Goal: Task Accomplishment & Management: Manage account settings

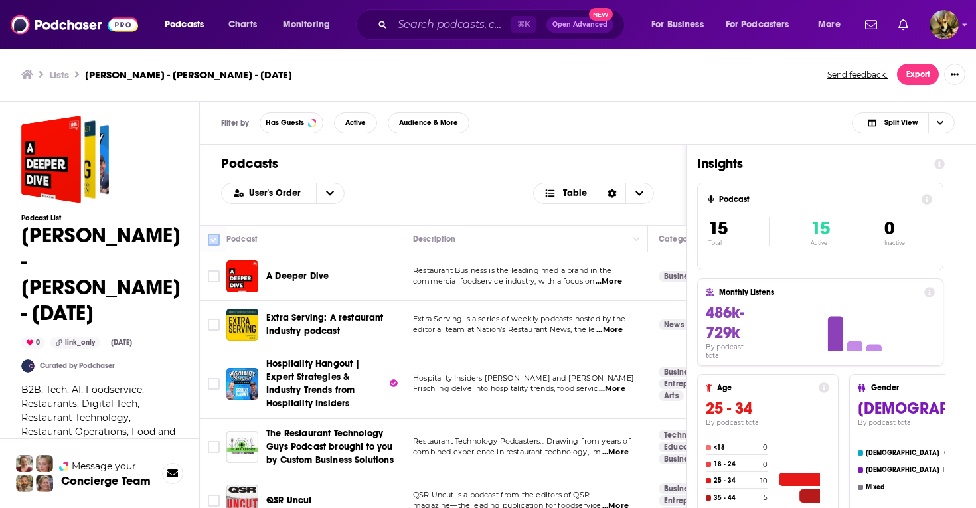
click at [210, 240] on input "Toggle select all" at bounding box center [214, 240] width 12 height 12
checkbox input "true"
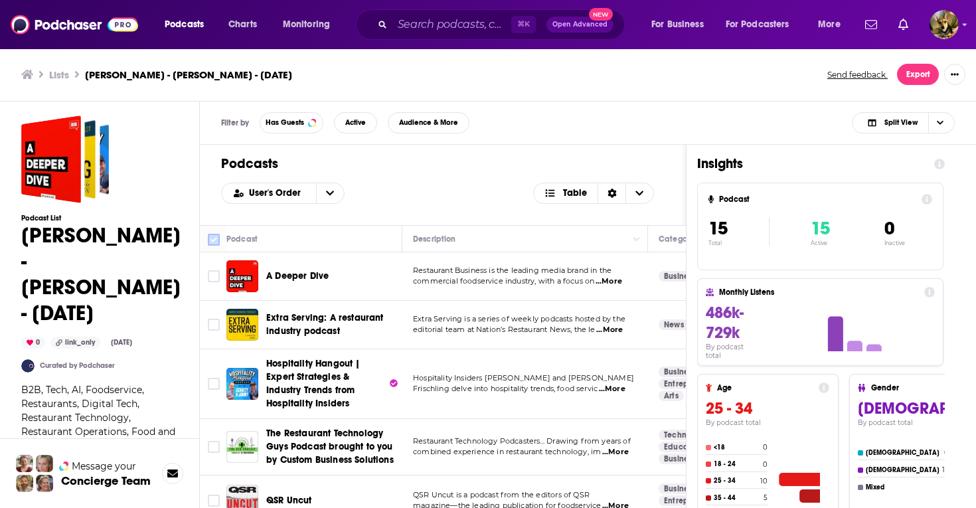
checkbox input "true"
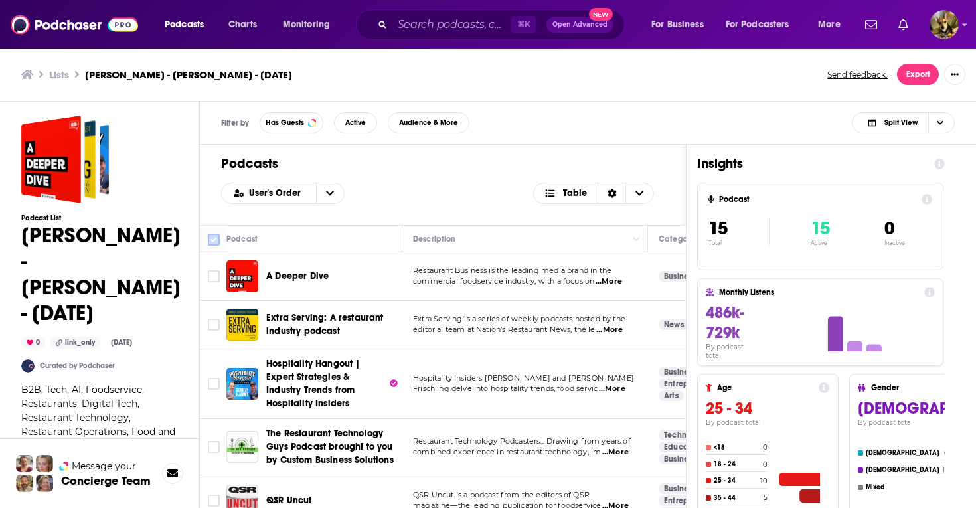
checkbox input "true"
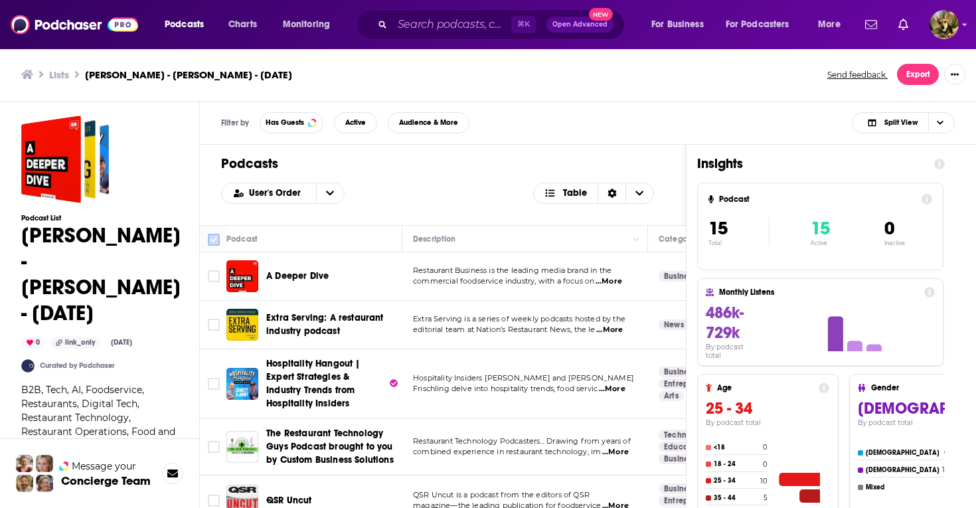
checkbox input "true"
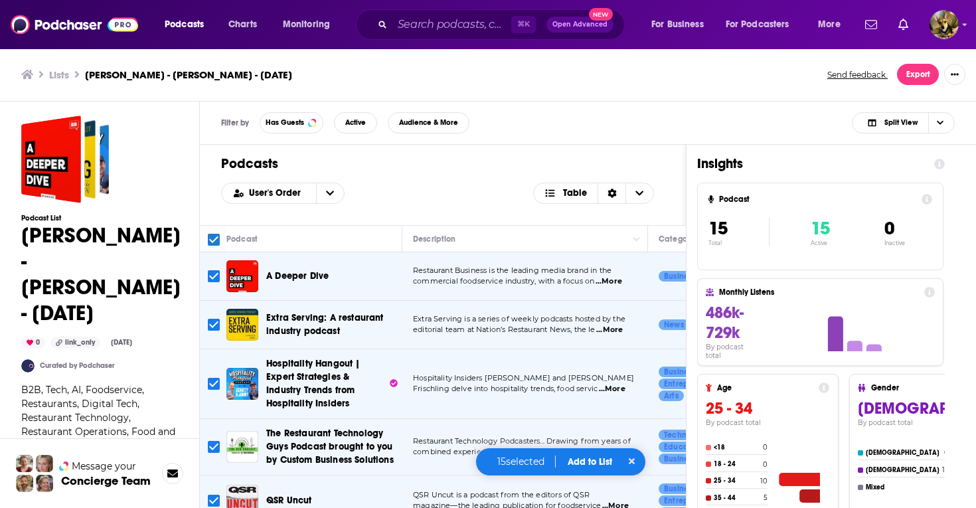
click at [592, 454] on div "15 selected Add to List" at bounding box center [560, 462] width 171 height 29
click at [590, 463] on button "Add to List" at bounding box center [590, 461] width 66 height 11
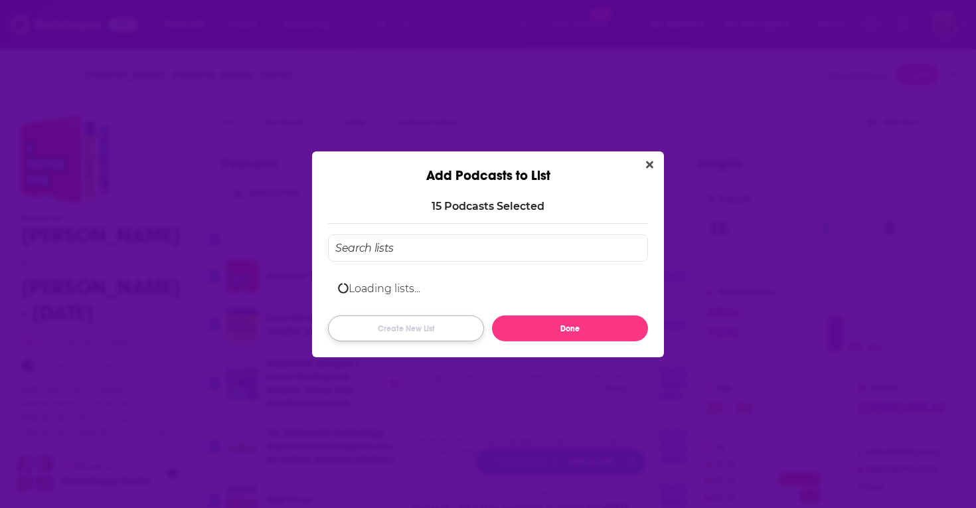
click at [414, 325] on button "Create New List" at bounding box center [406, 328] width 156 height 26
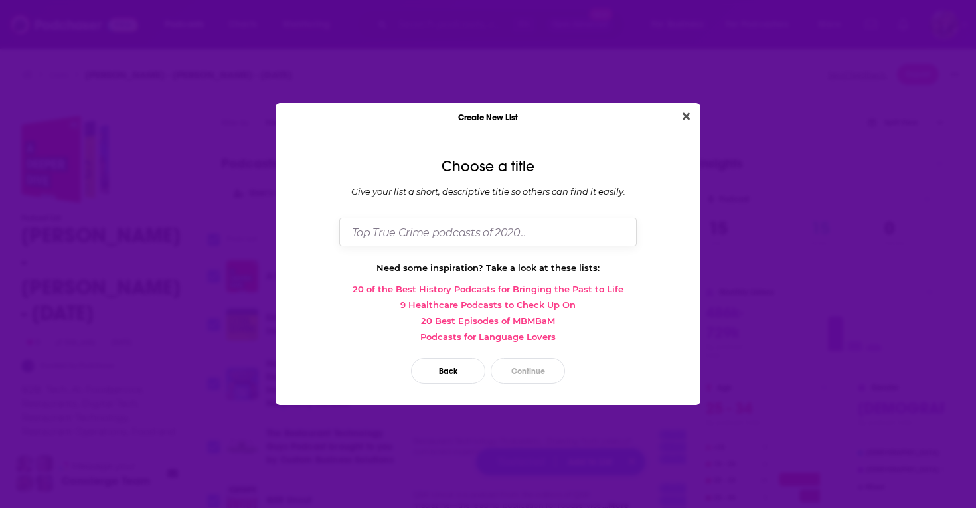
click at [406, 229] on input "Dialog" at bounding box center [487, 232] width 297 height 29
paste input "Andre Moraes"
type input "[PERSON_NAME]- [PERSON_NAME]- 8/26"
click at [522, 373] on button "Continue" at bounding box center [528, 371] width 74 height 26
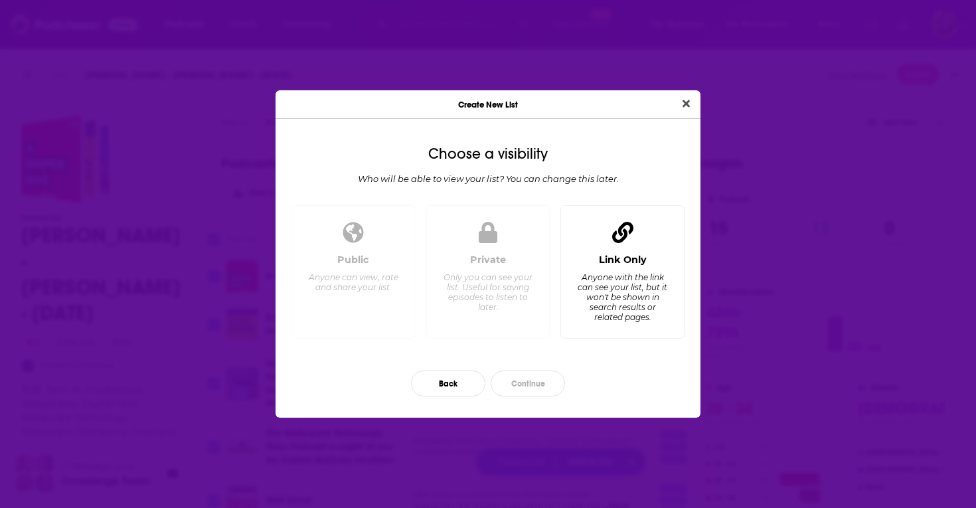
click at [587, 310] on div "Anyone with the link can see your list, but it won't be shown in search results…" at bounding box center [622, 297] width 91 height 50
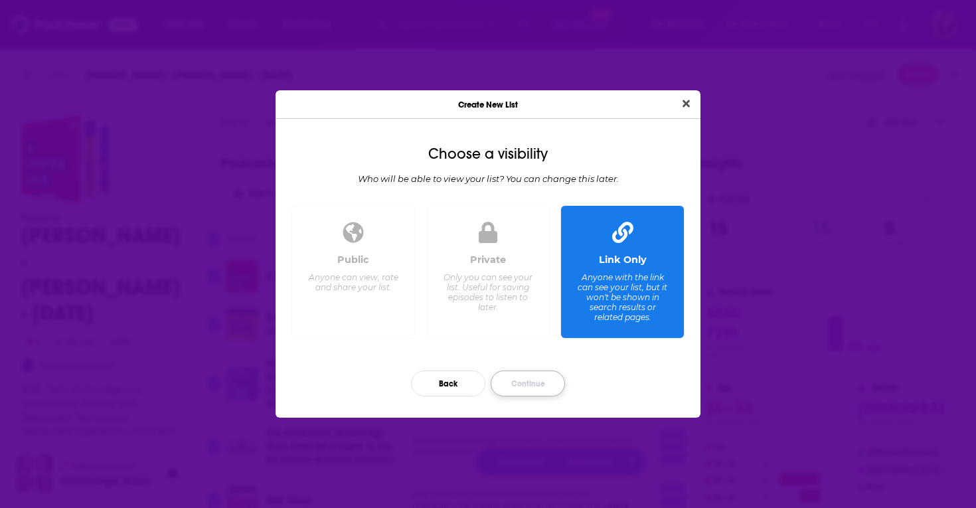
click at [520, 382] on button "Continue" at bounding box center [528, 384] width 74 height 26
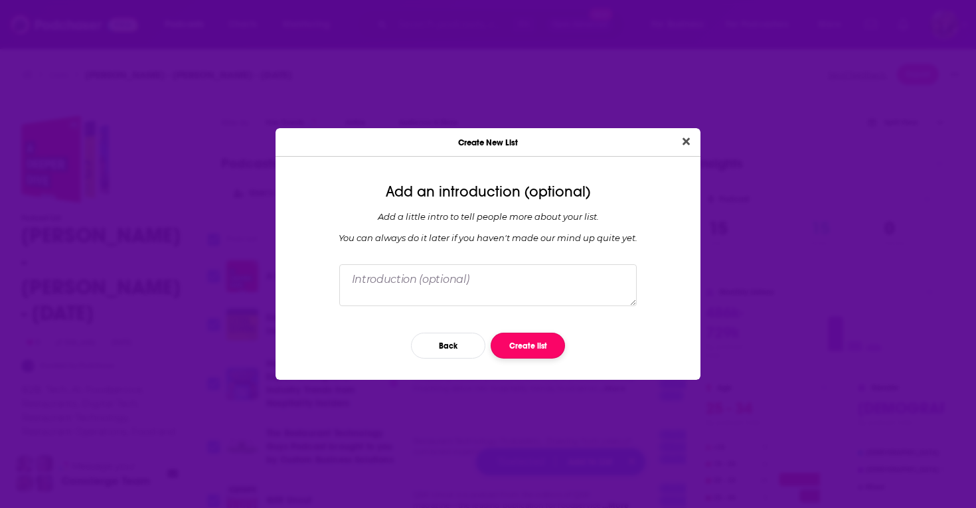
click at [530, 347] on button "Create list" at bounding box center [528, 346] width 74 height 26
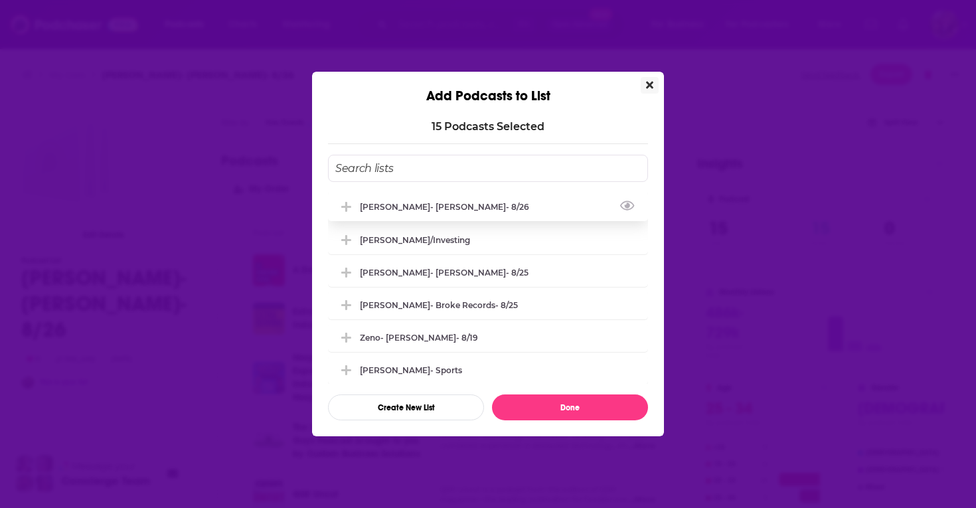
click at [351, 201] on icon "Add Podcast To List" at bounding box center [346, 207] width 10 height 12
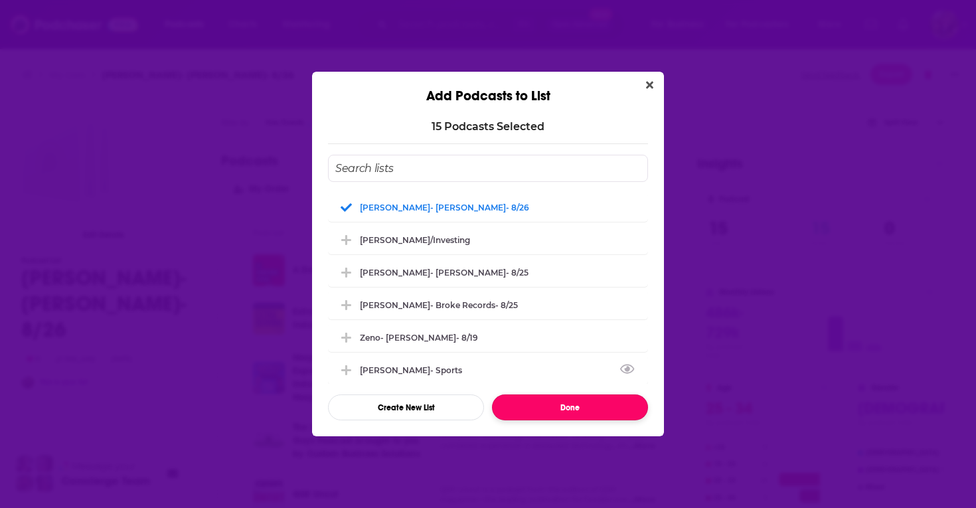
click at [570, 406] on button "Done" at bounding box center [570, 407] width 156 height 26
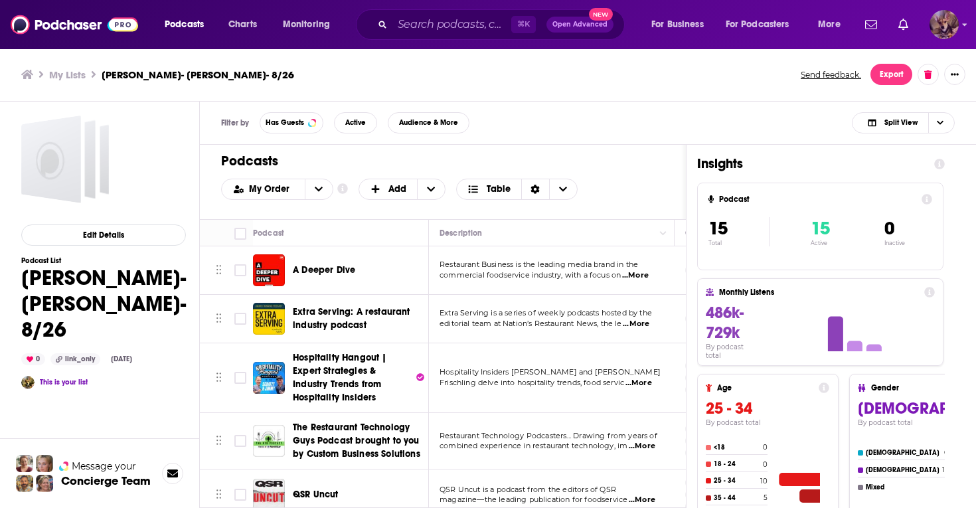
click at [937, 32] on img "Logged in as SydneyDemo" at bounding box center [944, 24] width 29 height 29
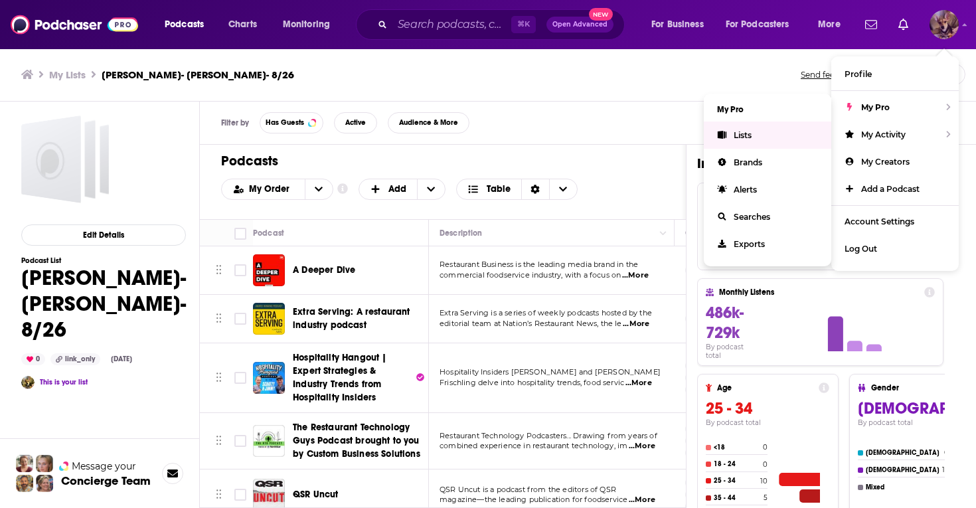
click at [740, 133] on span "Lists" at bounding box center [743, 135] width 18 height 10
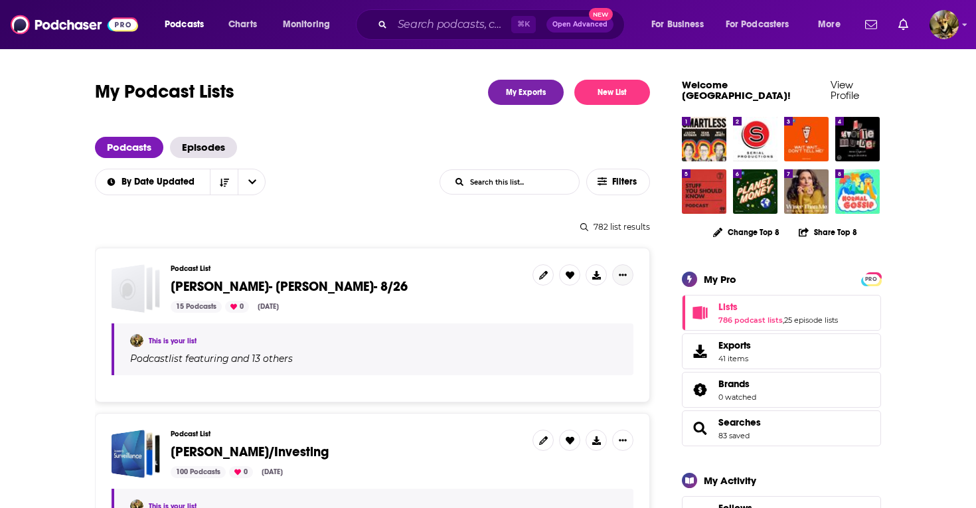
click at [623, 271] on icon "Show More Button" at bounding box center [623, 275] width 8 height 8
click at [550, 382] on button "Share" at bounding box center [577, 380] width 127 height 25
click at [623, 329] on icon "Show additional menu" at bounding box center [628, 328] width 27 height 11
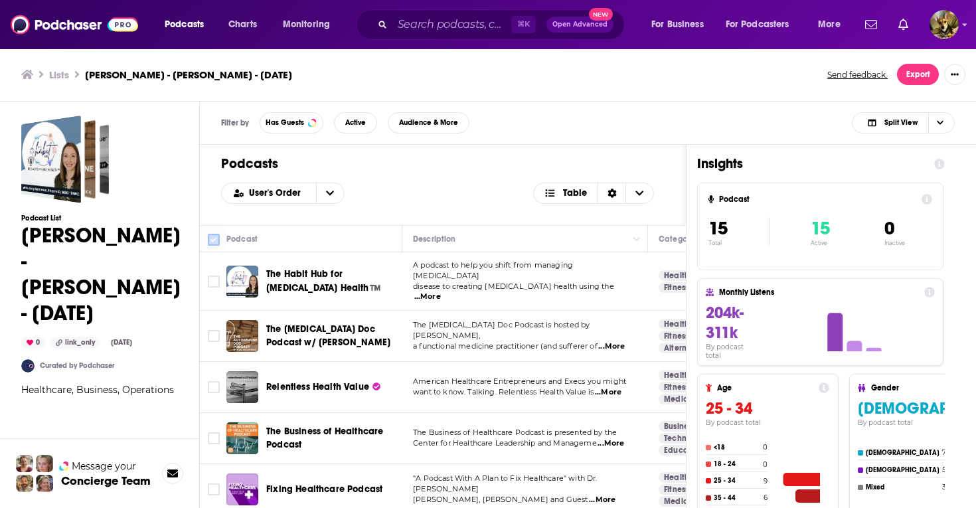
click at [215, 236] on input "Toggle select all" at bounding box center [214, 240] width 12 height 12
checkbox input "true"
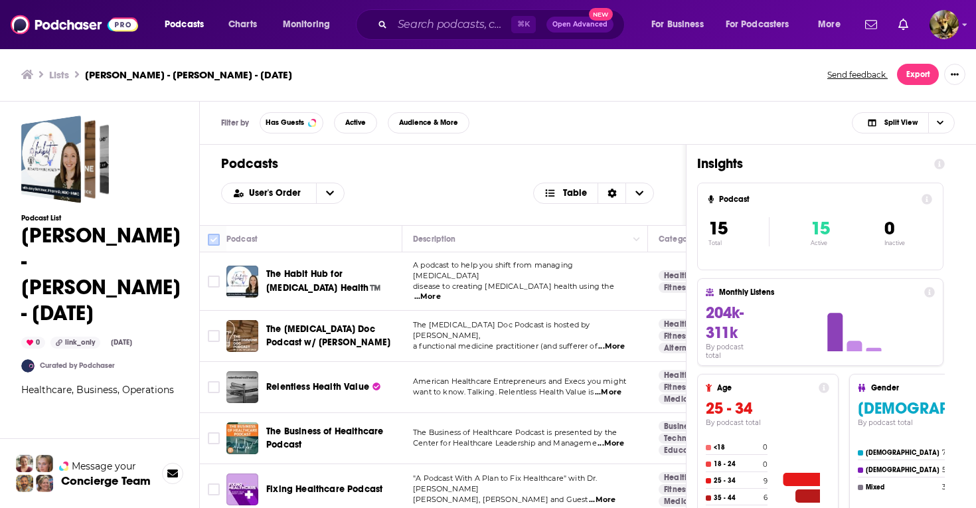
checkbox input "true"
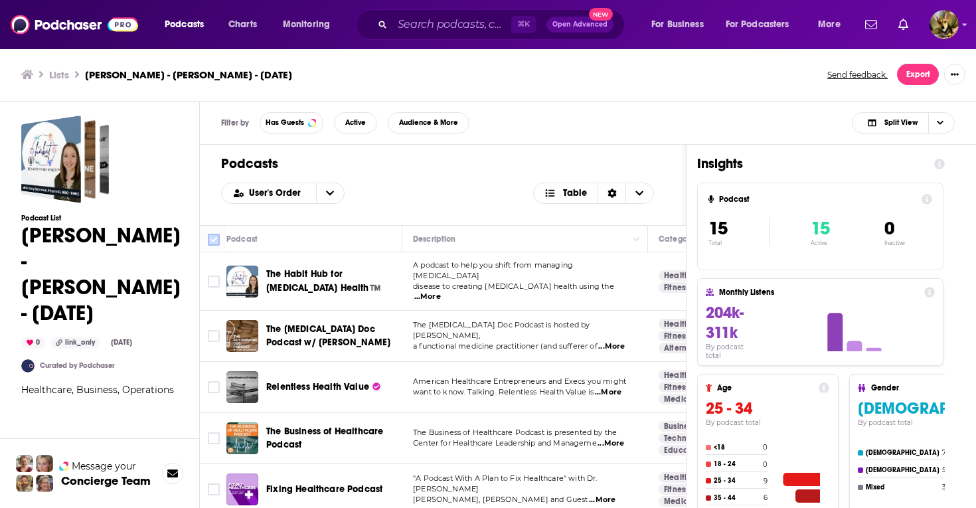
checkbox input "true"
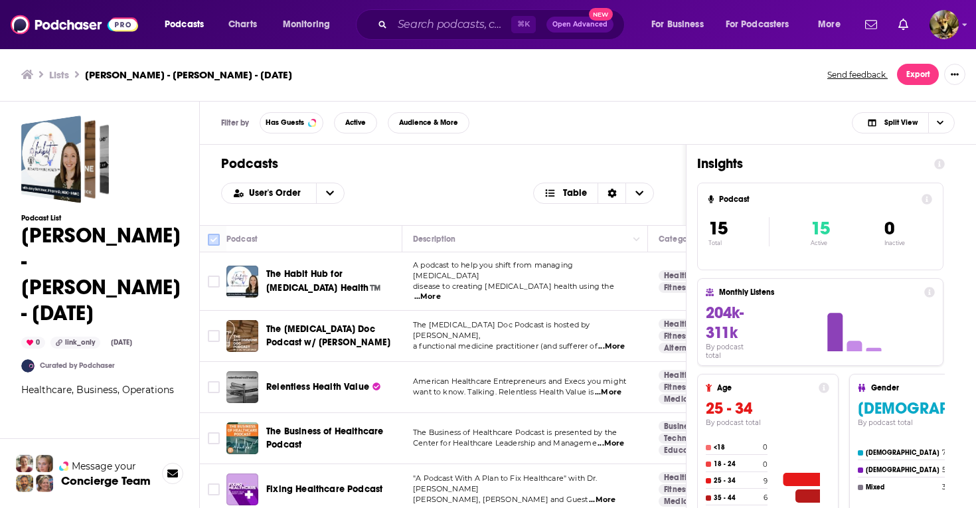
checkbox input "true"
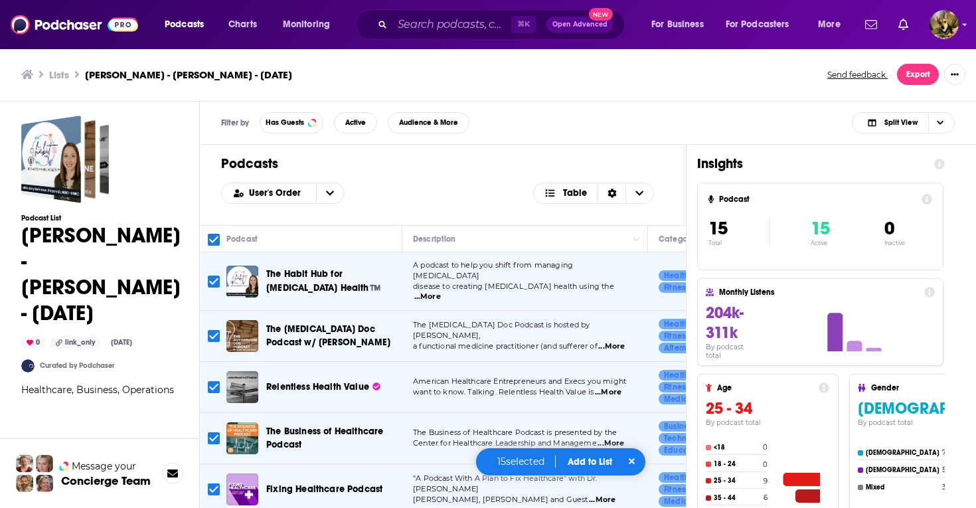
click at [589, 461] on button "Add to List" at bounding box center [590, 461] width 66 height 11
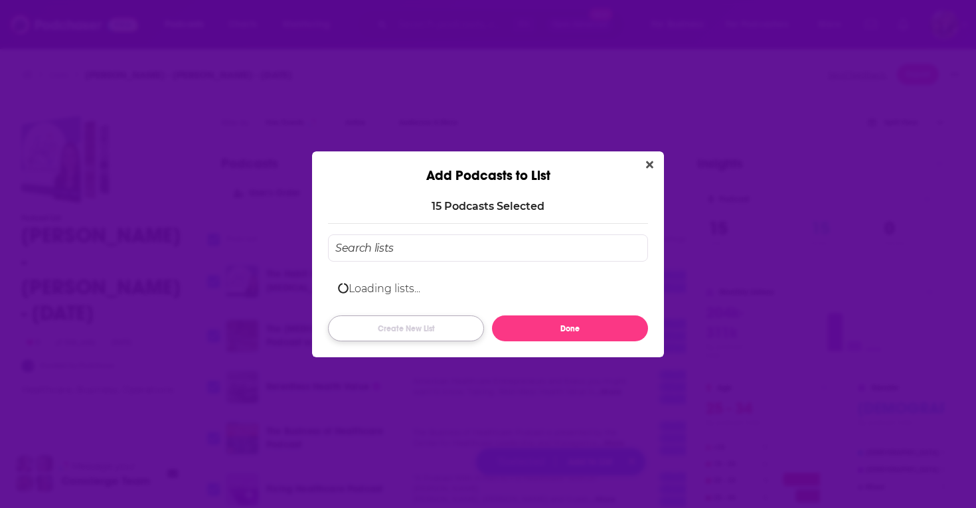
click at [414, 323] on button "Create New List" at bounding box center [406, 328] width 156 height 26
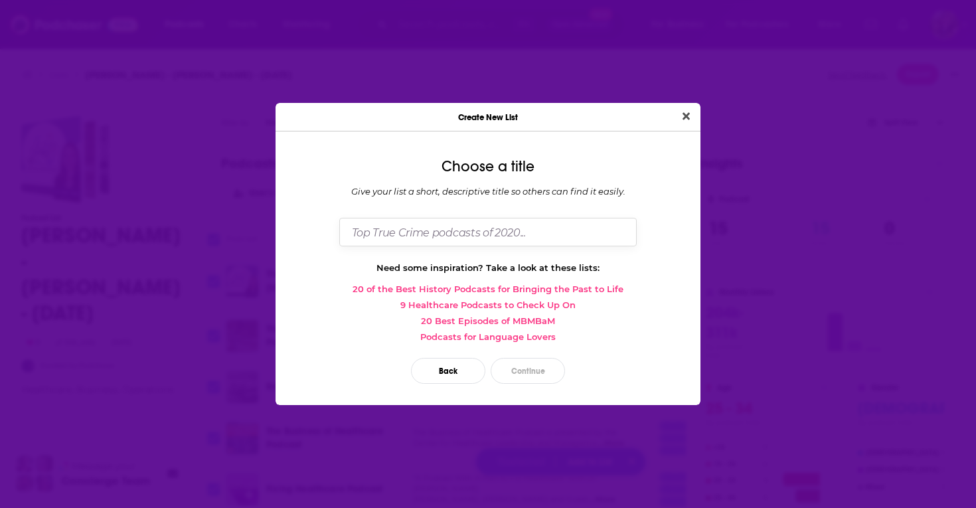
click at [434, 233] on input "Dialog" at bounding box center [487, 232] width 297 height 29
paste input "[PERSON_NAME]"
type input "[PERSON_NAME]- [PERSON_NAME]- 8/26"
click at [525, 373] on button "Continue" at bounding box center [528, 371] width 74 height 26
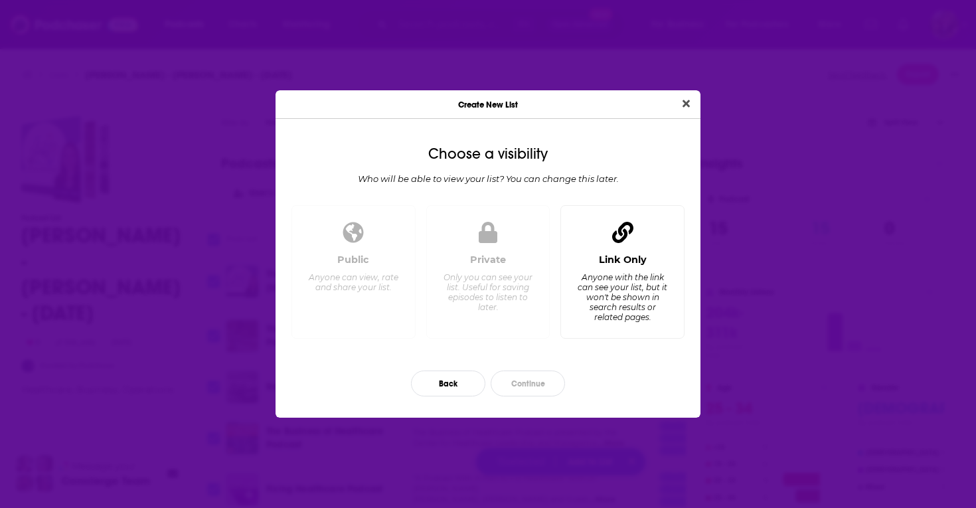
click at [616, 293] on div "Anyone with the link can see your list, but it won't be shown in search results…" at bounding box center [622, 297] width 91 height 50
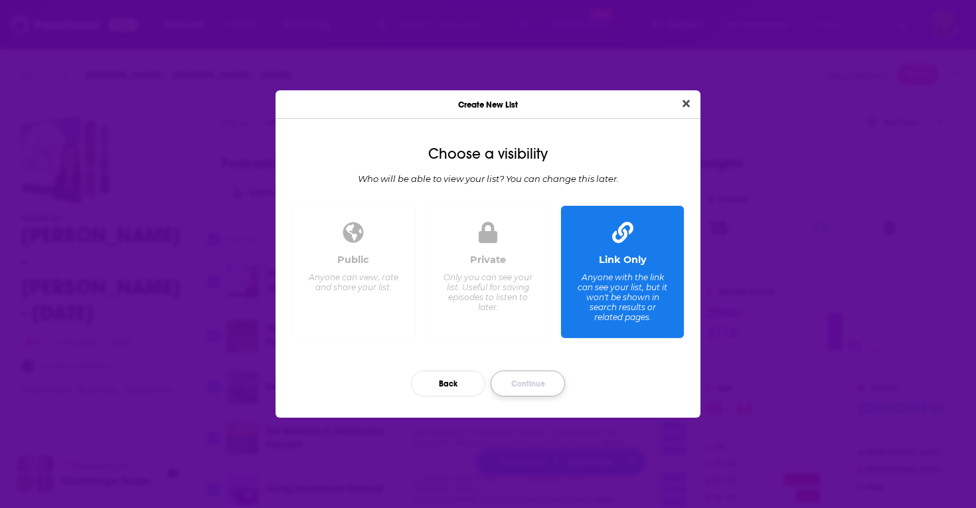
click at [521, 381] on button "Continue" at bounding box center [528, 384] width 74 height 26
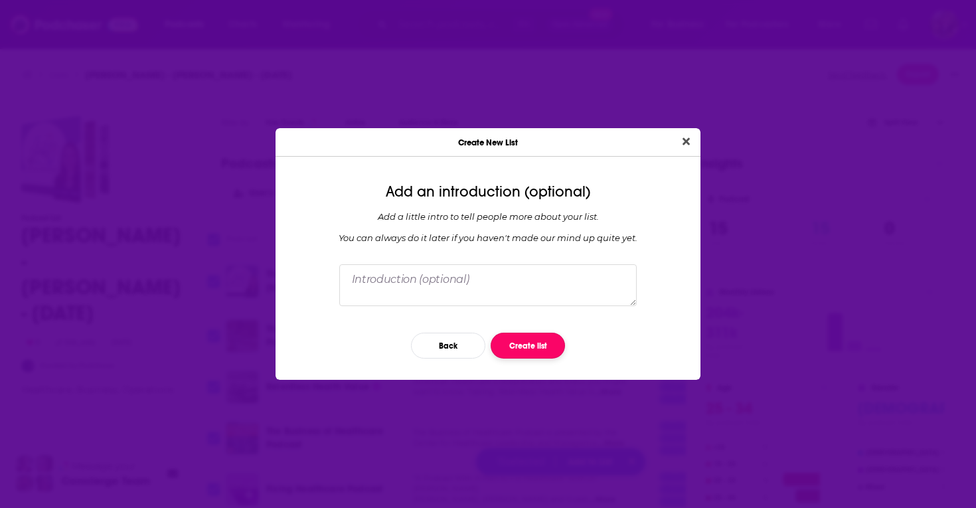
click at [523, 343] on button "Create list" at bounding box center [528, 346] width 74 height 26
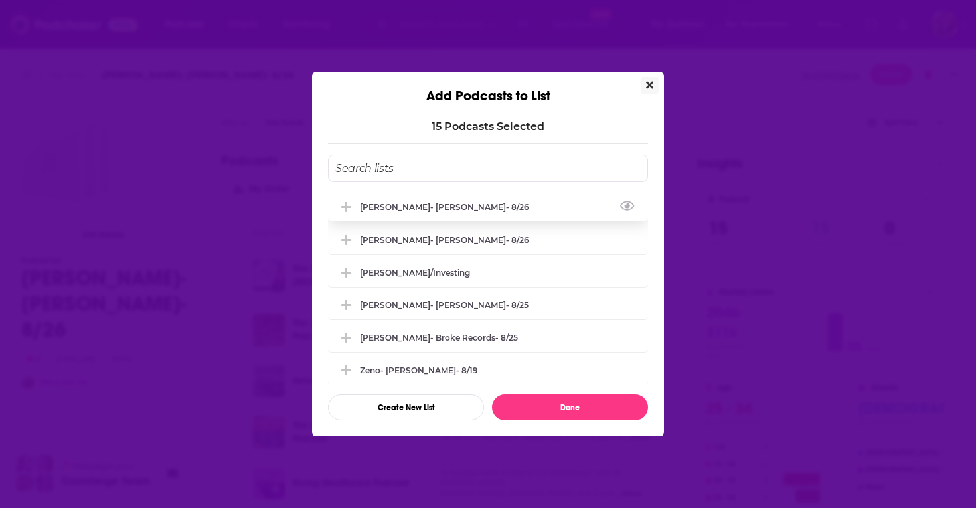
click at [343, 203] on icon "Add Podcast To List" at bounding box center [346, 207] width 10 height 12
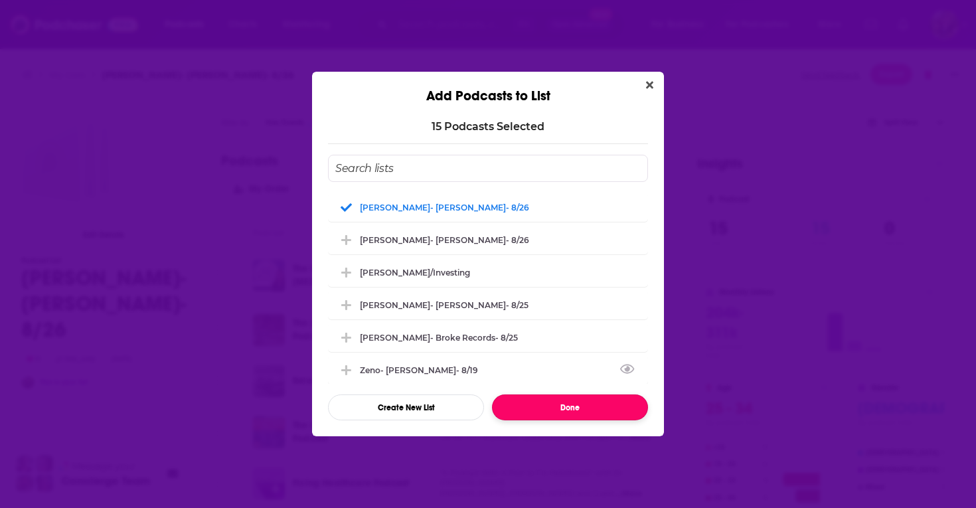
click at [574, 412] on button "Done" at bounding box center [570, 407] width 156 height 26
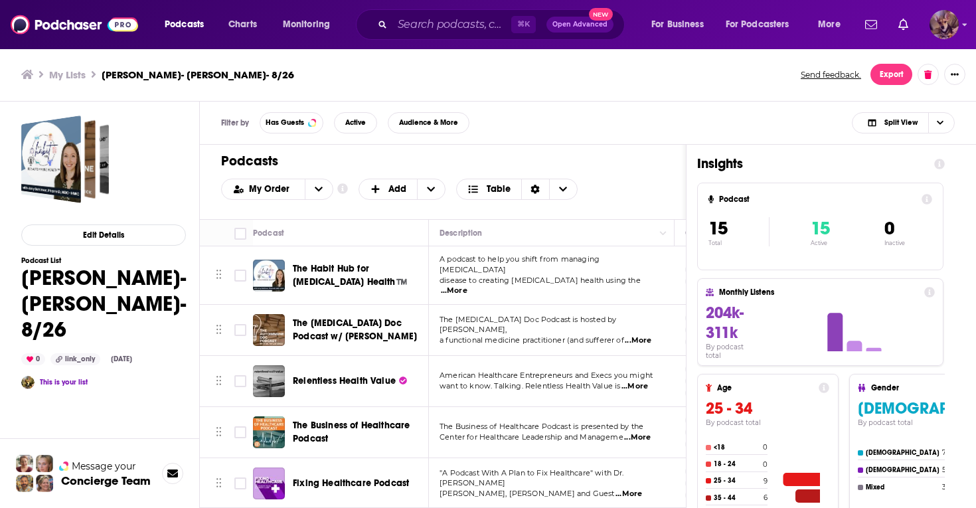
click at [946, 31] on img "Logged in as SydneyDemo" at bounding box center [944, 24] width 29 height 29
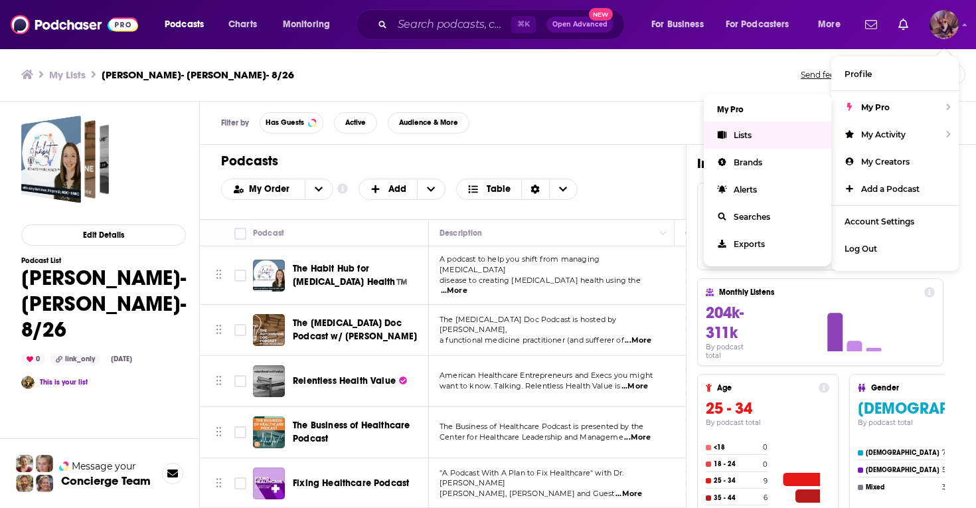
click at [740, 138] on span "Lists" at bounding box center [743, 135] width 18 height 10
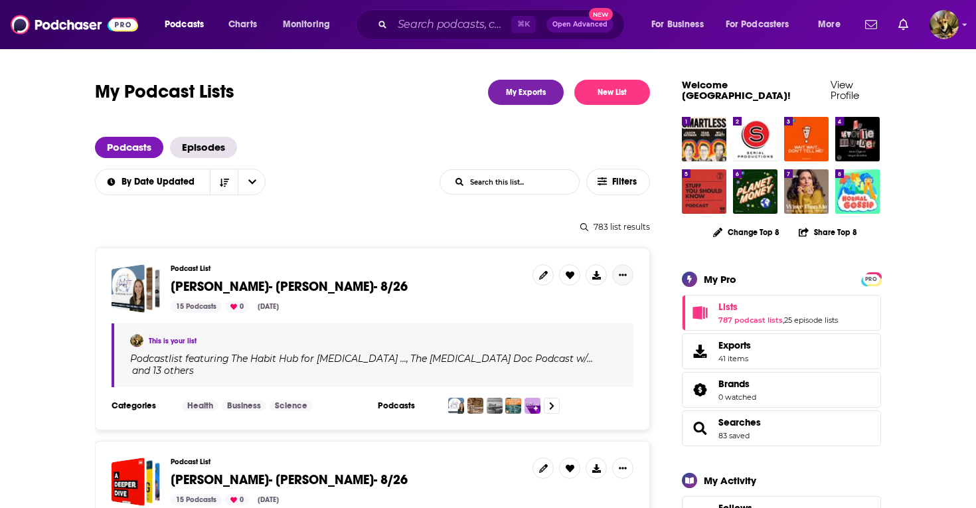
click at [620, 277] on icon "Show More Button" at bounding box center [623, 275] width 8 height 8
click at [552, 379] on button "Share" at bounding box center [577, 380] width 127 height 25
click at [622, 323] on icon "Show additional menu" at bounding box center [628, 328] width 27 height 11
